Goal: Task Accomplishment & Management: Use online tool/utility

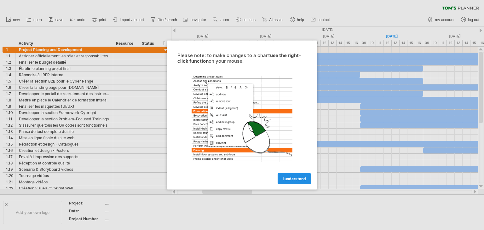
click at [299, 178] on span "I understand" at bounding box center [294, 178] width 23 height 5
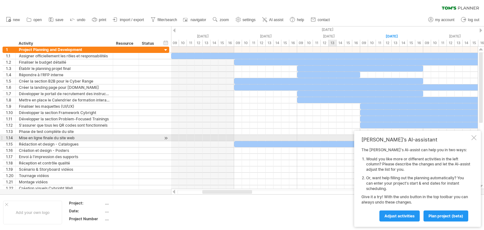
click at [473, 140] on div at bounding box center [473, 137] width 5 height 5
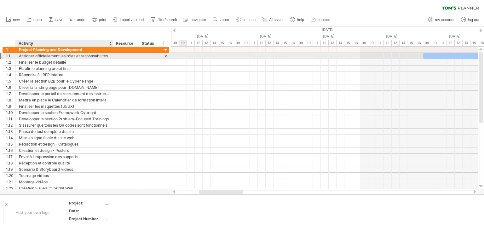
click at [63, 56] on div "Assigner officiellement les rôles et responsabilités" at bounding box center [64, 56] width 91 height 6
click at [123, 58] on div at bounding box center [125, 56] width 19 height 6
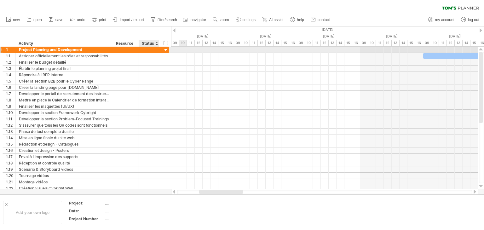
click at [168, 50] on div at bounding box center [166, 50] width 6 height 6
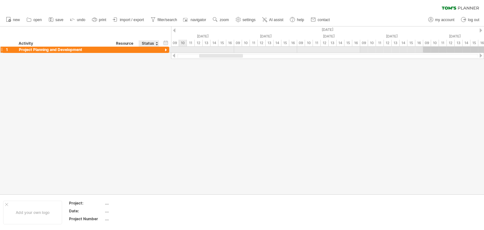
click at [168, 50] on div at bounding box center [166, 50] width 6 height 6
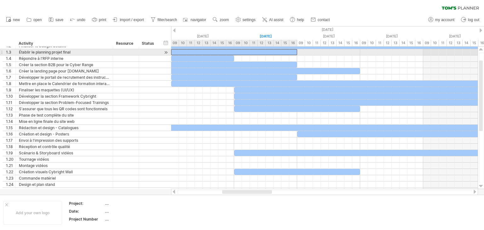
click at [211, 50] on div at bounding box center [234, 52] width 126 height 6
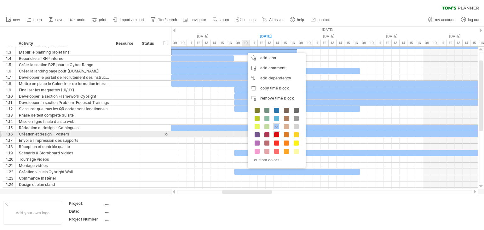
click at [275, 135] on span at bounding box center [276, 134] width 5 height 5
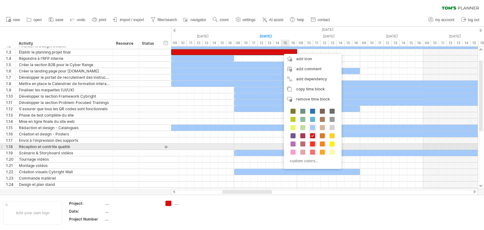
click at [313, 146] on span at bounding box center [312, 143] width 5 height 5
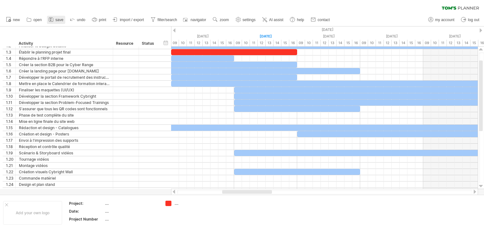
click at [54, 17] on icon at bounding box center [51, 19] width 6 height 6
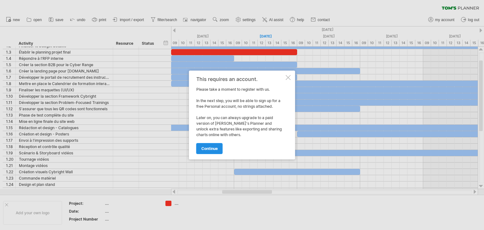
click at [216, 149] on span "continue" at bounding box center [209, 148] width 16 height 5
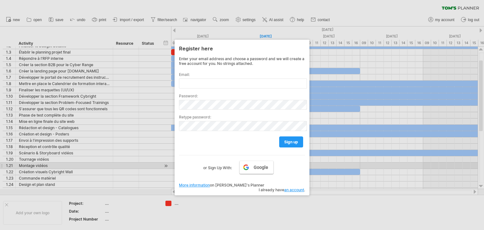
click at [259, 166] on span "Google" at bounding box center [261, 167] width 14 height 5
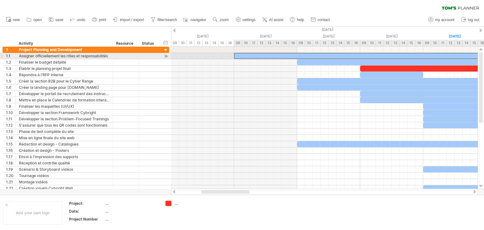
click at [254, 55] on div at bounding box center [391, 56] width 315 height 6
click at [320, 57] on div at bounding box center [391, 56] width 315 height 6
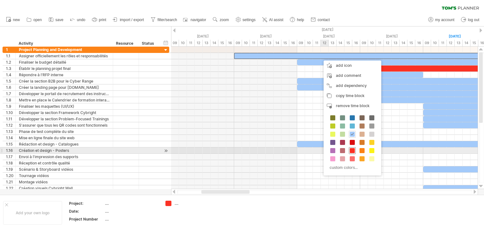
click at [353, 149] on span at bounding box center [352, 150] width 5 height 5
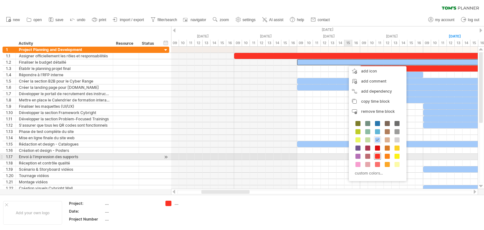
click at [378, 155] on span at bounding box center [377, 156] width 5 height 5
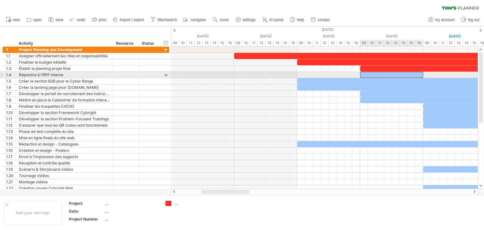
click at [379, 74] on div at bounding box center [391, 75] width 63 height 6
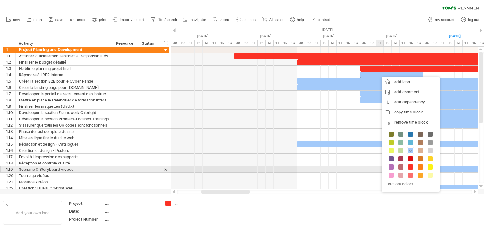
click at [413, 167] on div at bounding box center [410, 167] width 7 height 7
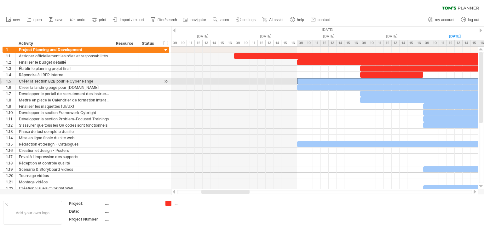
click at [381, 82] on div at bounding box center [391, 81] width 189 height 6
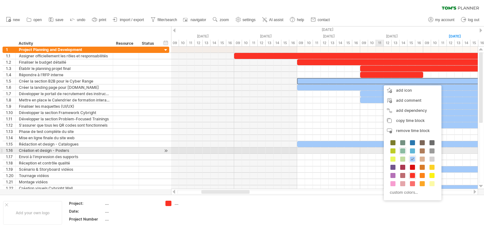
click at [402, 153] on span at bounding box center [402, 150] width 5 height 5
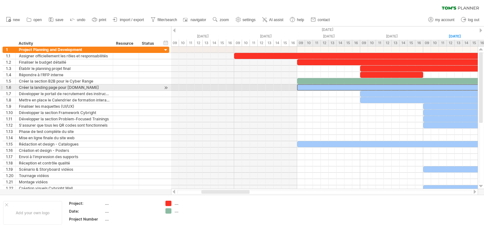
click at [380, 87] on div at bounding box center [423, 87] width 252 height 6
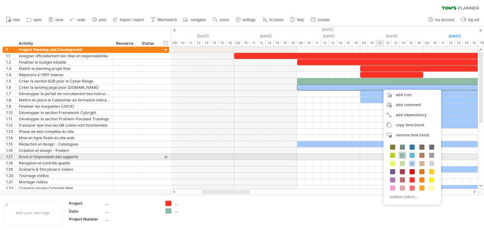
click at [402, 155] on span at bounding box center [402, 155] width 5 height 5
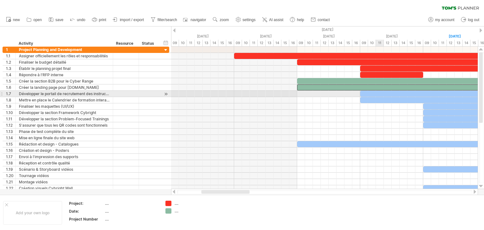
click at [376, 94] on div at bounding box center [423, 94] width 126 height 6
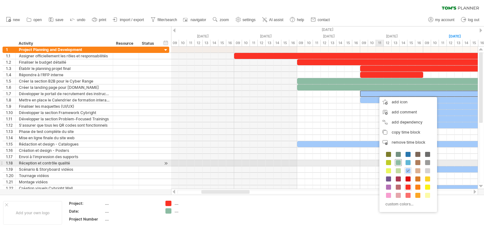
click at [398, 163] on span at bounding box center [398, 162] width 5 height 5
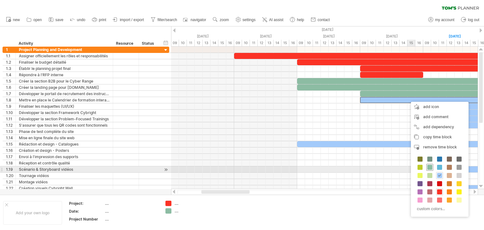
click at [431, 169] on span at bounding box center [429, 167] width 5 height 5
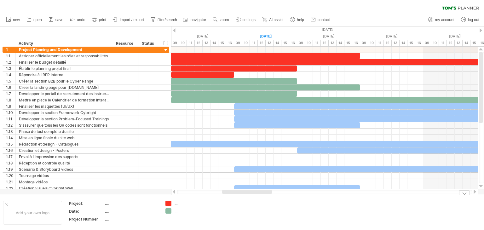
click at [169, 221] on td ".... ...." at bounding box center [187, 213] width 50 height 24
click at [176, 204] on div "...." at bounding box center [192, 203] width 34 height 5
click at [176, 204] on input "text" at bounding box center [190, 203] width 31 height 5
type input "**********"
click at [179, 212] on div "...." at bounding box center [192, 210] width 34 height 5
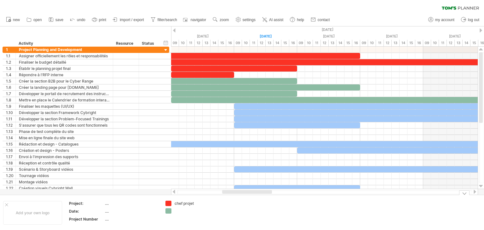
click at [181, 211] on div at bounding box center [192, 210] width 34 height 5
type input "**********"
click at [223, 212] on td at bounding box center [237, 213] width 50 height 24
click at [160, 218] on td "Project: .... Date: .... Project Number ...." at bounding box center [113, 213] width 97 height 24
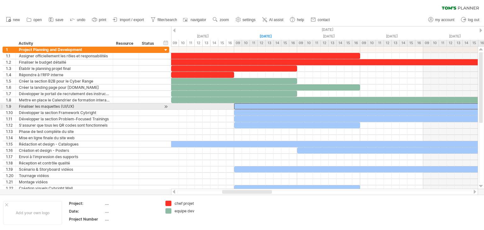
click at [252, 106] on div at bounding box center [391, 106] width 315 height 6
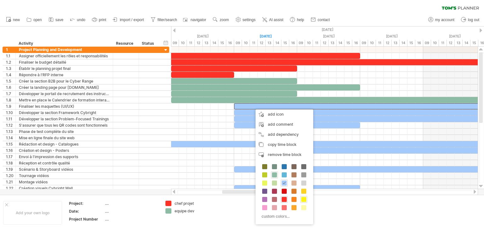
click at [302, 198] on span at bounding box center [303, 199] width 5 height 5
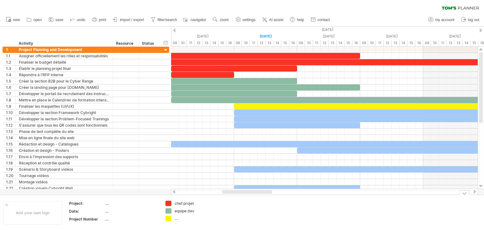
click at [177, 218] on div "...." at bounding box center [192, 218] width 34 height 5
type input "**********"
click at [234, 215] on td at bounding box center [237, 213] width 50 height 24
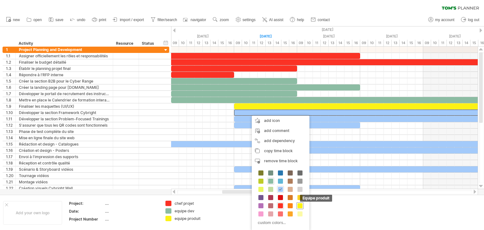
click at [298, 206] on span at bounding box center [299, 205] width 5 height 5
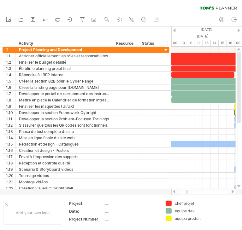
click at [232, 191] on div at bounding box center [232, 192] width 5 height 4
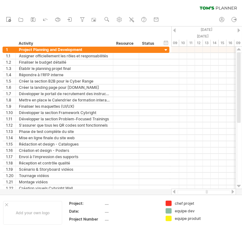
click at [232, 191] on div at bounding box center [232, 192] width 5 height 4
click at [175, 194] on div at bounding box center [203, 192] width 65 height 6
click at [174, 193] on div at bounding box center [173, 192] width 5 height 4
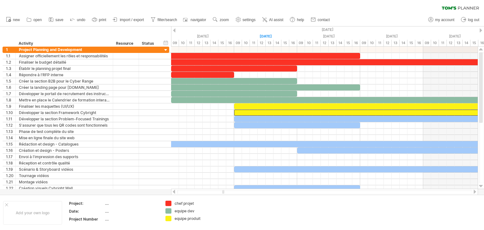
click at [174, 29] on div at bounding box center [174, 30] width 3 height 4
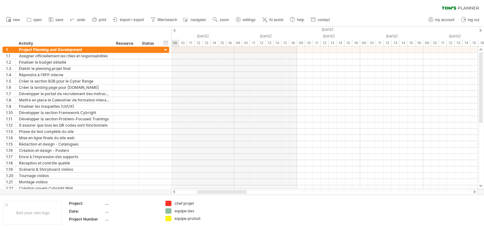
click at [174, 29] on div at bounding box center [174, 30] width 3 height 4
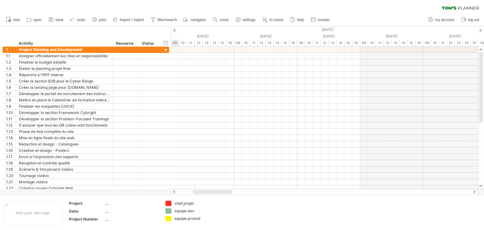
click at [174, 29] on div at bounding box center [174, 30] width 3 height 4
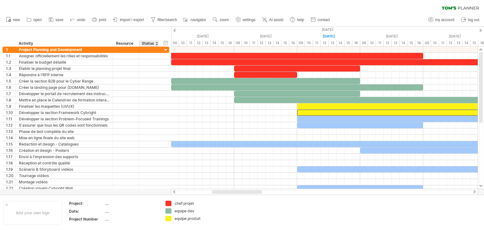
drag, startPoint x: 171, startPoint y: 36, endPoint x: 148, endPoint y: 35, distance: 23.3
click at [148, 35] on div "Trying to reach [DOMAIN_NAME] Connected again... 0% clear filter new 1" at bounding box center [242, 115] width 484 height 230
click at [133, 6] on div "clear filter reapply filter" at bounding box center [242, 6] width 484 height 13
click at [55, 19] on link "save" at bounding box center [56, 20] width 18 height 8
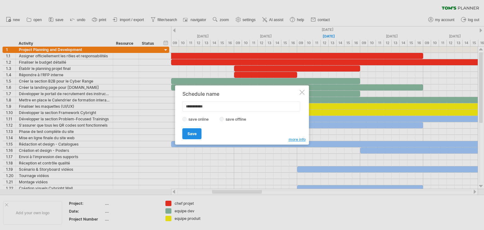
click at [197, 130] on link "Save" at bounding box center [191, 133] width 19 height 11
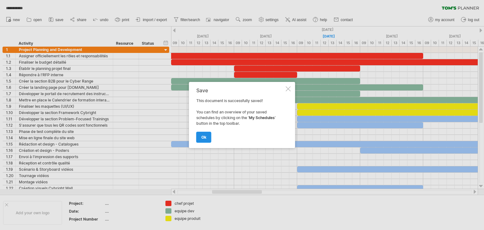
click at [208, 135] on link "ok" at bounding box center [203, 137] width 15 height 11
